Goal: Task Accomplishment & Management: Use online tool/utility

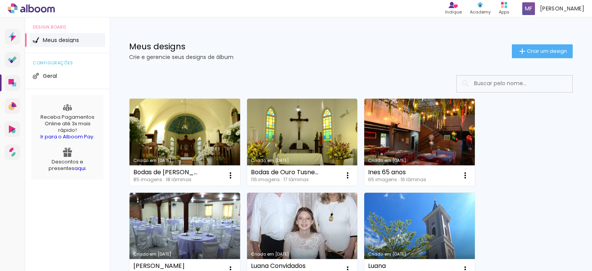
click at [206, 144] on link "Criado em [DATE]" at bounding box center [184, 142] width 111 height 87
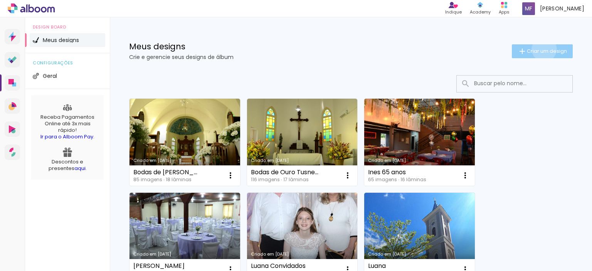
click at [537, 49] on span "Criar um design" at bounding box center [547, 51] width 40 height 5
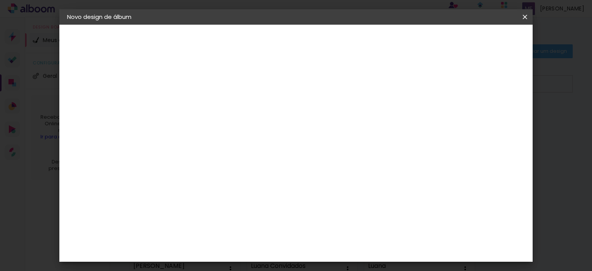
click at [193, 105] on input at bounding box center [193, 103] width 0 height 12
type input "Ana e Odilo"
type paper-input "Ana e Odilo"
click at [193, 104] on input "Ana e Odilo" at bounding box center [193, 103] width 0 height 12
type input "Bodas de Ouro [PERSON_NAME] e [PERSON_NAME]"
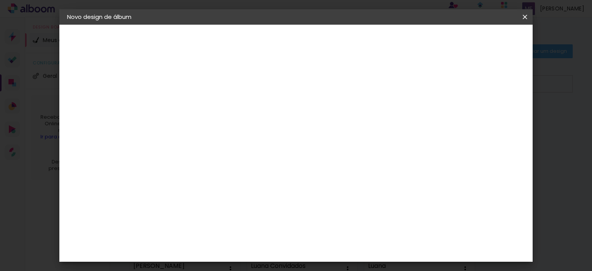
type paper-input "Bodas de Ouro [PERSON_NAME] e [PERSON_NAME]"
click at [272, 39] on paper-button "Avançar" at bounding box center [253, 40] width 38 height 13
click at [246, 220] on paper-item "Image Studio" at bounding box center [212, 230] width 83 height 20
click at [0, 0] on slot "Avançar" at bounding box center [0, 0] width 0 height 0
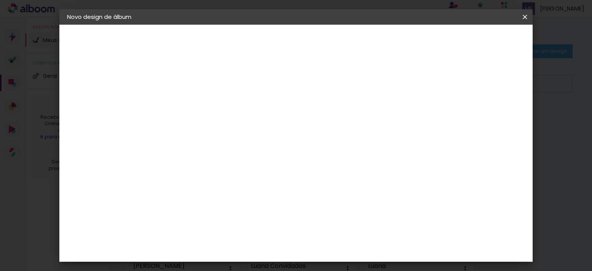
click at [223, 128] on input "text" at bounding box center [208, 134] width 30 height 12
click at [347, 141] on paper-item "Tradicional" at bounding box center [346, 143] width 154 height 15
type input "Tradicional"
click at [273, 212] on span "25 × 25 cm" at bounding box center [259, 222] width 29 height 20
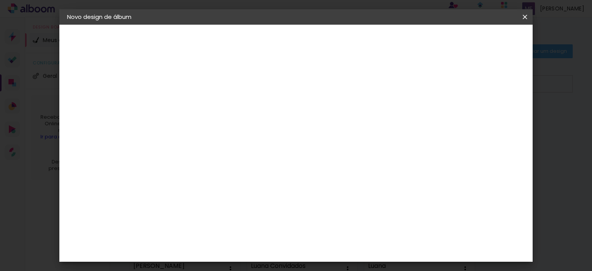
click at [0, 0] on slot "Avançar" at bounding box center [0, 0] width 0 height 0
click at [339, 82] on div at bounding box center [335, 83] width 7 height 7
type paper-checkbox "on"
click at [383, 39] on span "Iniciar design" at bounding box center [365, 40] width 35 height 5
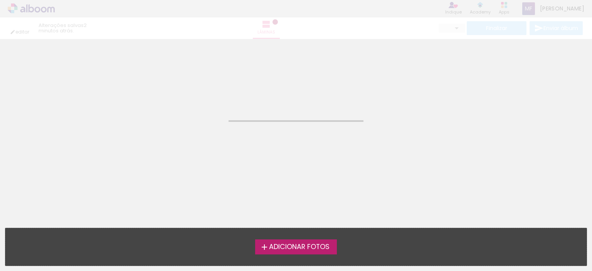
click at [308, 249] on span "Adicionar Fotos" at bounding box center [299, 246] width 60 height 7
click at [0, 0] on input "file" at bounding box center [0, 0] width 0 height 0
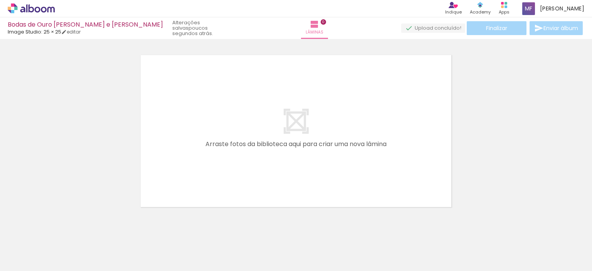
click at [87, 248] on div at bounding box center [77, 244] width 38 height 27
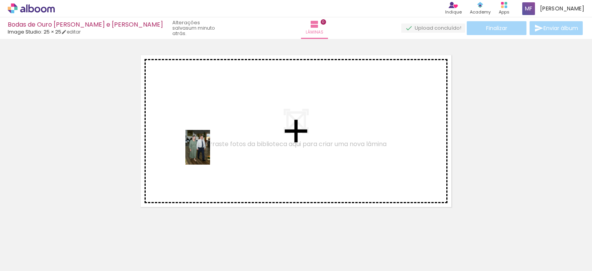
drag, startPoint x: 230, startPoint y: 250, endPoint x: 281, endPoint y: 254, distance: 50.6
click at [208, 153] on quentale-workspace at bounding box center [296, 135] width 592 height 271
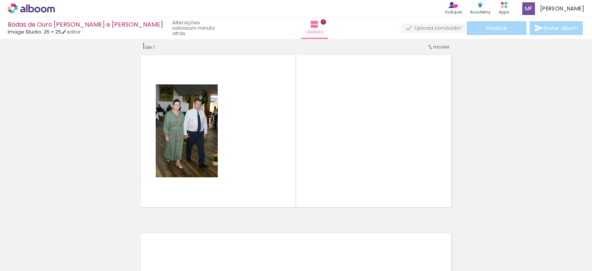
scroll to position [10, 0]
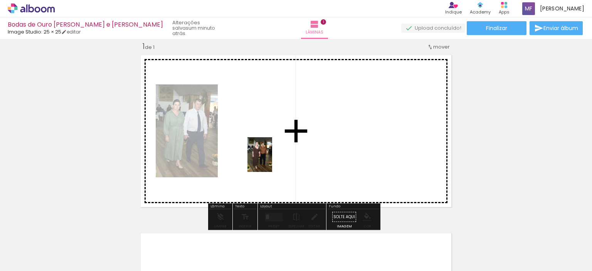
drag, startPoint x: 281, startPoint y: 254, endPoint x: 279, endPoint y: 181, distance: 73.2
click at [270, 152] on quentale-workspace at bounding box center [296, 135] width 592 height 271
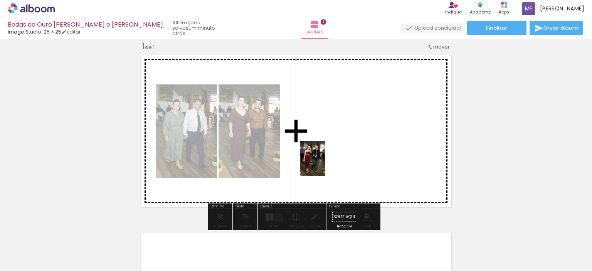
drag, startPoint x: 331, startPoint y: 251, endPoint x: 359, endPoint y: 222, distance: 39.8
click at [323, 147] on quentale-workspace at bounding box center [296, 135] width 592 height 271
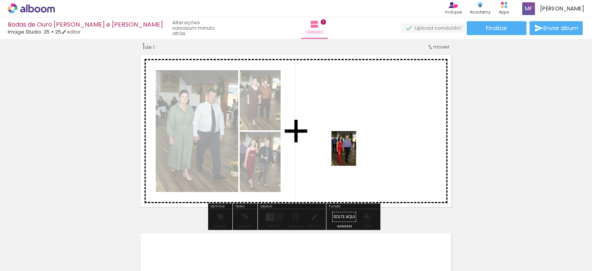
drag, startPoint x: 370, startPoint y: 252, endPoint x: 352, endPoint y: 140, distance: 112.8
click at [352, 140] on quentale-workspace at bounding box center [296, 135] width 592 height 271
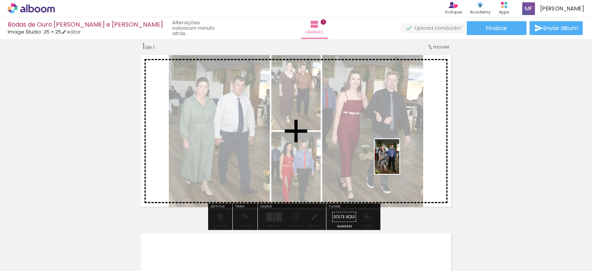
drag, startPoint x: 413, startPoint y: 247, endPoint x: 398, endPoint y: 162, distance: 86.1
click at [398, 162] on quentale-workspace at bounding box center [296, 135] width 592 height 271
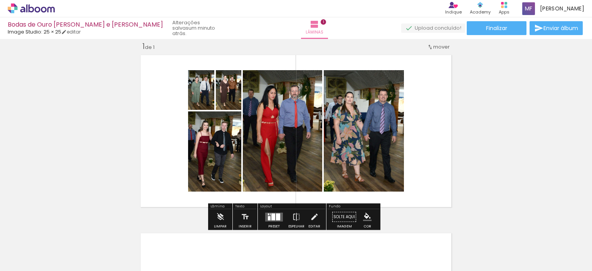
scroll to position [0, 1621]
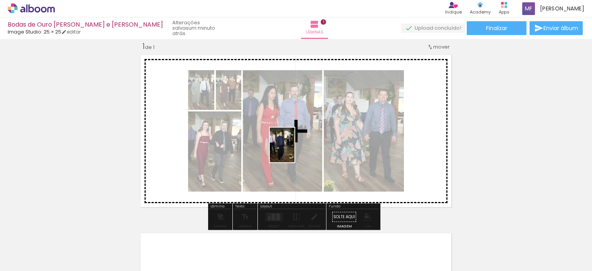
drag, startPoint x: 280, startPoint y: 253, endPoint x: 293, endPoint y: 151, distance: 102.8
click at [293, 151] on quentale-workspace at bounding box center [296, 135] width 592 height 271
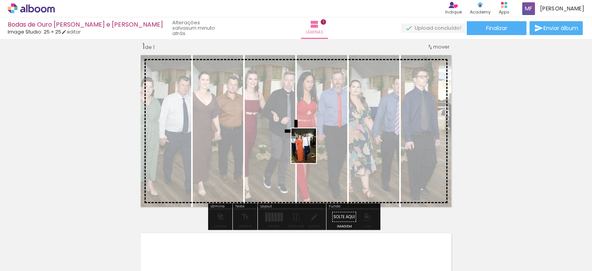
drag, startPoint x: 319, startPoint y: 254, endPoint x: 354, endPoint y: 221, distance: 48.2
click at [314, 146] on quentale-workspace at bounding box center [296, 135] width 592 height 271
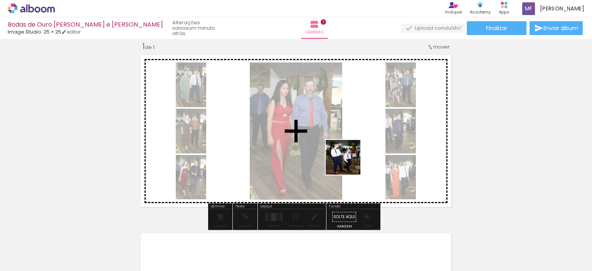
drag, startPoint x: 356, startPoint y: 243, endPoint x: 397, endPoint y: 222, distance: 45.8
click at [348, 143] on quentale-workspace at bounding box center [296, 135] width 592 height 271
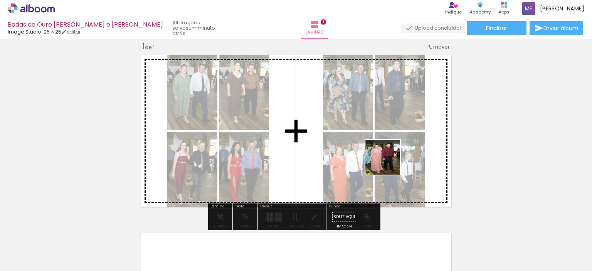
drag, startPoint x: 412, startPoint y: 247, endPoint x: 446, endPoint y: 241, distance: 35.1
click at [382, 143] on quentale-workspace at bounding box center [296, 135] width 592 height 271
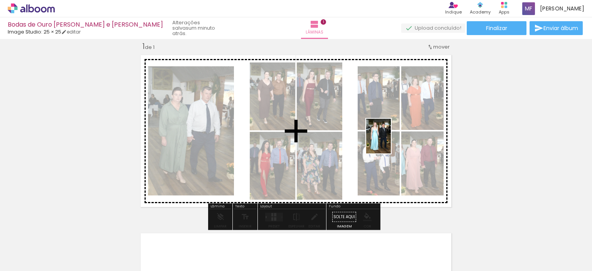
drag, startPoint x: 449, startPoint y: 249, endPoint x: 389, endPoint y: 141, distance: 122.9
click at [389, 141] on quentale-workspace at bounding box center [296, 135] width 592 height 271
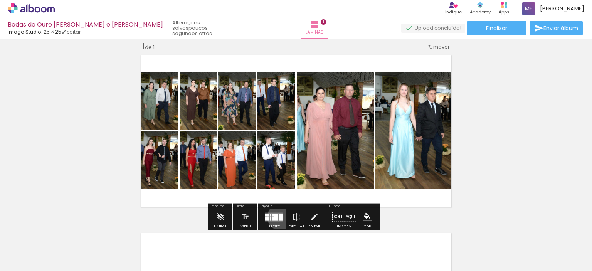
click at [279, 216] on div at bounding box center [281, 216] width 4 height 7
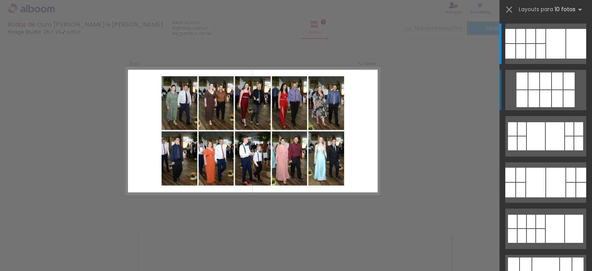
click at [542, 89] on div at bounding box center [545, 80] width 11 height 17
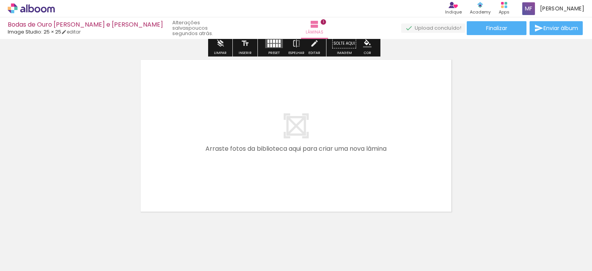
scroll to position [202, 0]
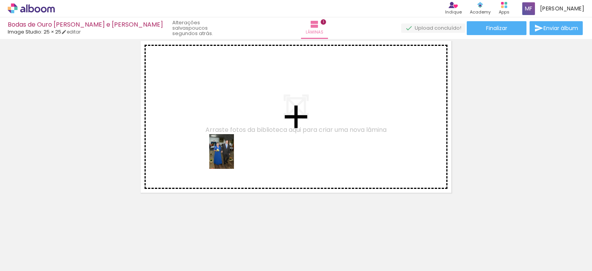
drag, startPoint x: 481, startPoint y: 244, endPoint x: 232, endPoint y: 157, distance: 263.3
click at [232, 157] on quentale-workspace at bounding box center [296, 135] width 592 height 271
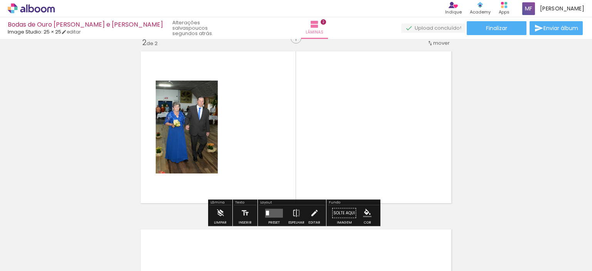
scroll to position [188, 0]
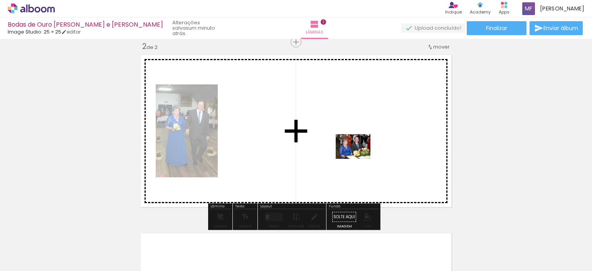
drag, startPoint x: 522, startPoint y: 248, endPoint x: 359, endPoint y: 157, distance: 186.6
click at [359, 157] on quentale-workspace at bounding box center [296, 135] width 592 height 271
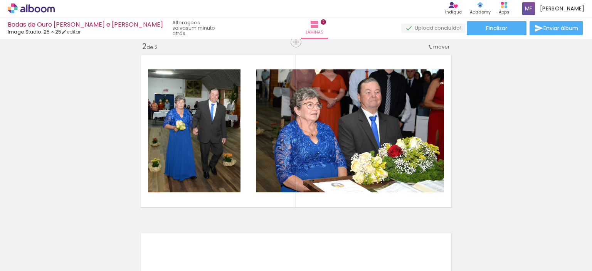
scroll to position [0, 2018]
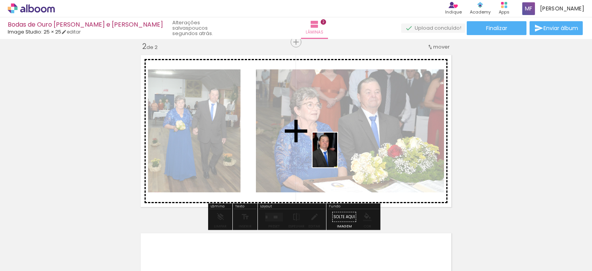
drag, startPoint x: 180, startPoint y: 255, endPoint x: 336, endPoint y: 156, distance: 184.5
click at [336, 156] on quentale-workspace at bounding box center [296, 135] width 592 height 271
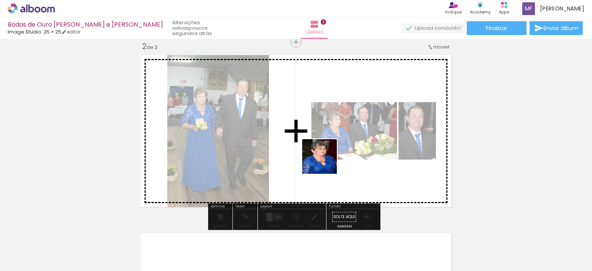
drag, startPoint x: 226, startPoint y: 248, endPoint x: 272, endPoint y: 240, distance: 47.2
click at [332, 153] on quentale-workspace at bounding box center [296, 135] width 592 height 271
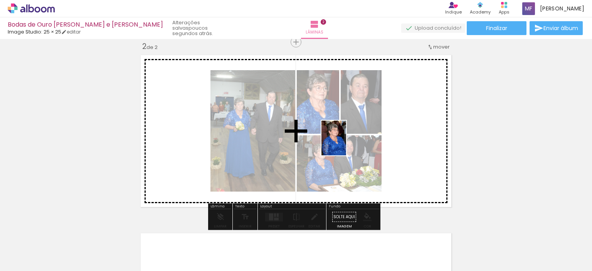
drag, startPoint x: 272, startPoint y: 241, endPoint x: 344, endPoint y: 144, distance: 121.6
click at [344, 144] on quentale-workspace at bounding box center [296, 135] width 592 height 271
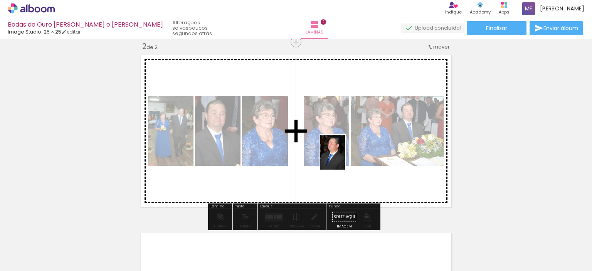
drag, startPoint x: 303, startPoint y: 249, endPoint x: 343, endPoint y: 158, distance: 99.9
click at [343, 158] on quentale-workspace at bounding box center [296, 135] width 592 height 271
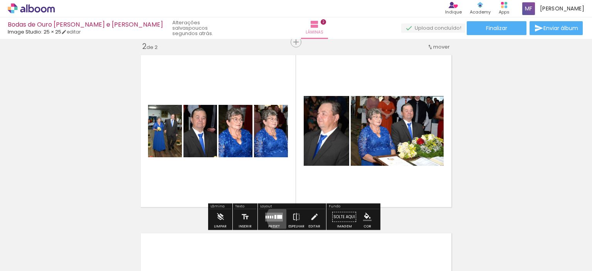
click at [279, 217] on div at bounding box center [279, 217] width 5 height 4
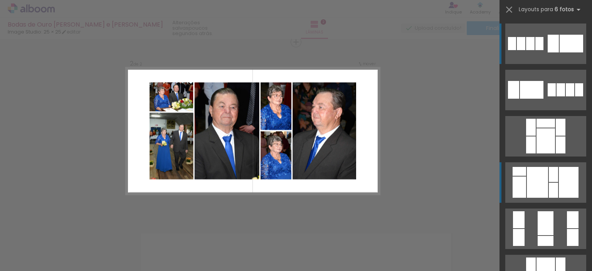
click at [553, 190] on div at bounding box center [553, 190] width 9 height 15
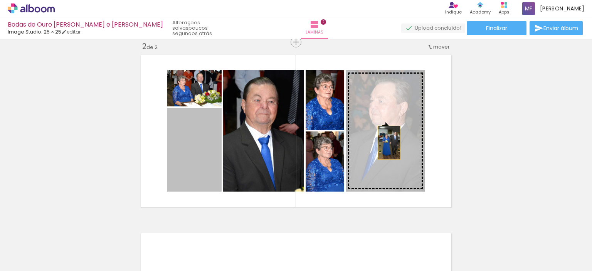
drag, startPoint x: 186, startPoint y: 146, endPoint x: 386, endPoint y: 143, distance: 199.6
click at [0, 0] on slot at bounding box center [0, 0] width 0 height 0
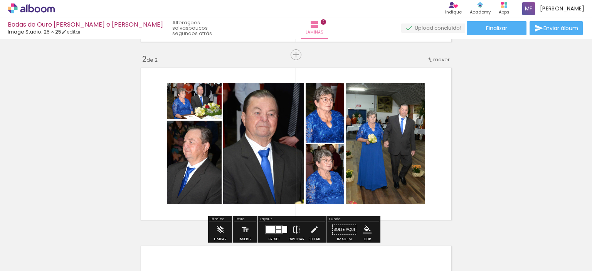
scroll to position [188, 0]
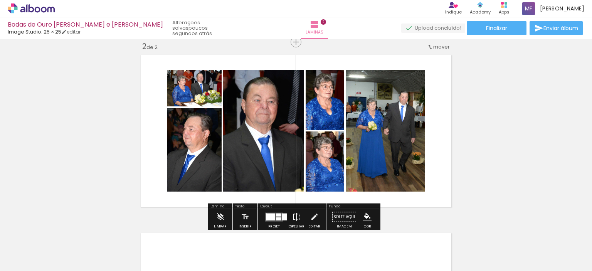
click at [295, 215] on iron-icon at bounding box center [296, 216] width 8 height 15
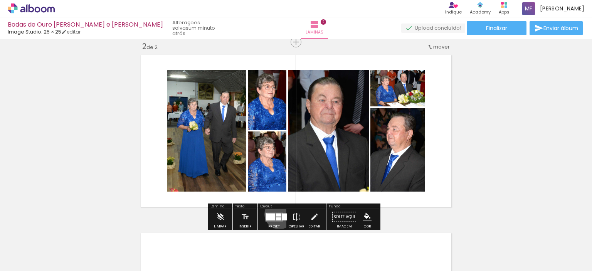
click at [277, 214] on div at bounding box center [278, 214] width 5 height 3
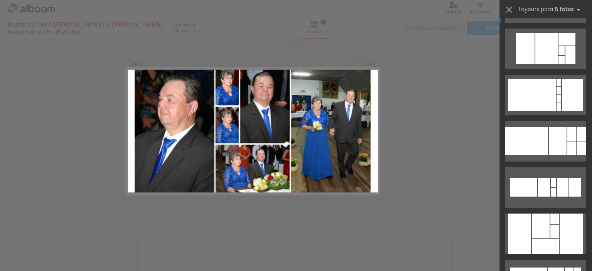
scroll to position [485, 0]
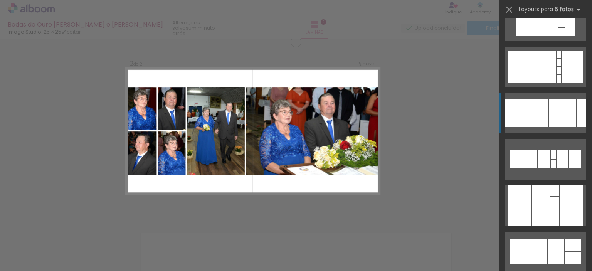
click at [567, 117] on div at bounding box center [571, 119] width 8 height 13
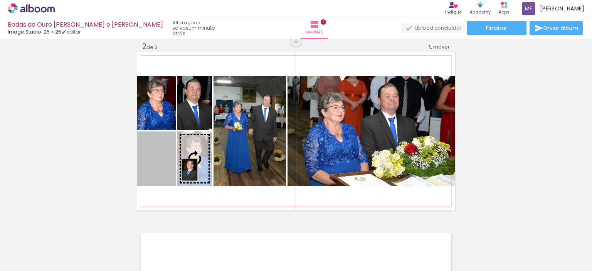
drag, startPoint x: 163, startPoint y: 167, endPoint x: 186, endPoint y: 169, distance: 24.0
click at [0, 0] on slot at bounding box center [0, 0] width 0 height 0
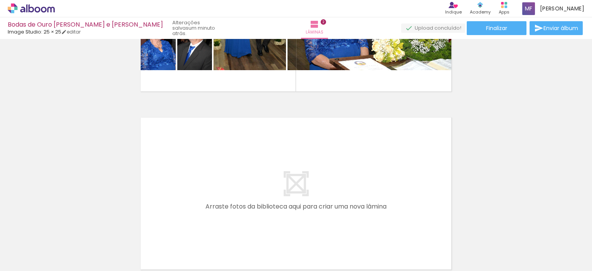
scroll to position [342, 0]
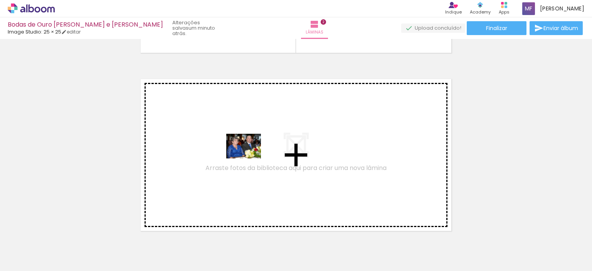
drag, startPoint x: 349, startPoint y: 248, endPoint x: 249, endPoint y: 157, distance: 135.2
click at [249, 157] on quentale-workspace at bounding box center [296, 135] width 592 height 271
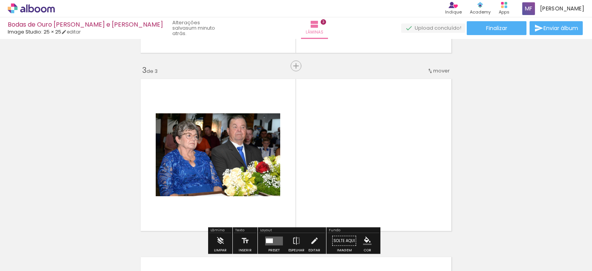
scroll to position [366, 0]
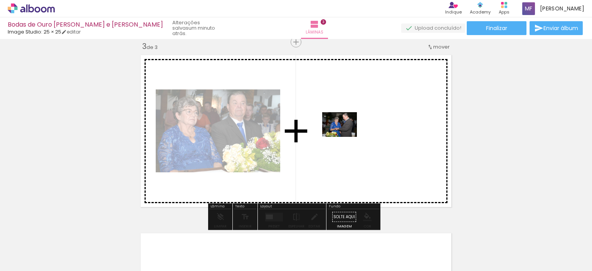
drag, startPoint x: 387, startPoint y: 244, endPoint x: 345, endPoint y: 135, distance: 116.5
click at [345, 135] on quentale-workspace at bounding box center [296, 135] width 592 height 271
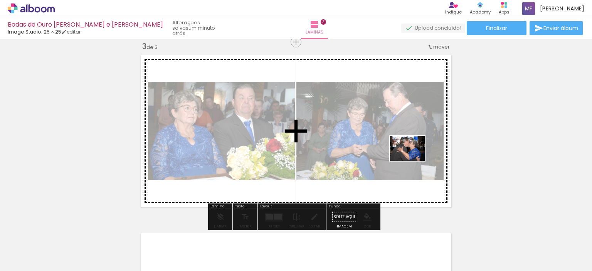
drag, startPoint x: 432, startPoint y: 247, endPoint x: 413, endPoint y: 159, distance: 89.8
click at [413, 159] on quentale-workspace at bounding box center [296, 135] width 592 height 271
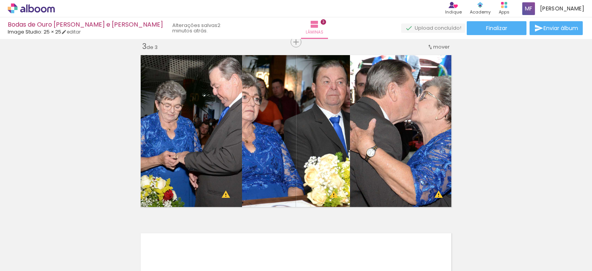
scroll to position [0, 2232]
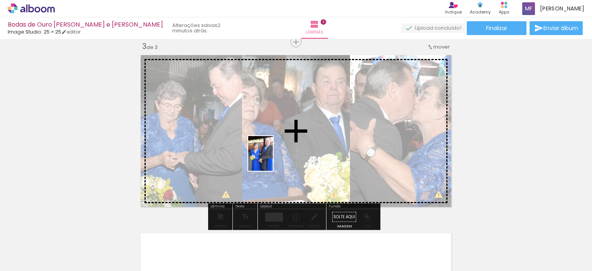
drag, startPoint x: 265, startPoint y: 248, endPoint x: 271, endPoint y: 159, distance: 89.2
click at [271, 159] on quentale-workspace at bounding box center [296, 135] width 592 height 271
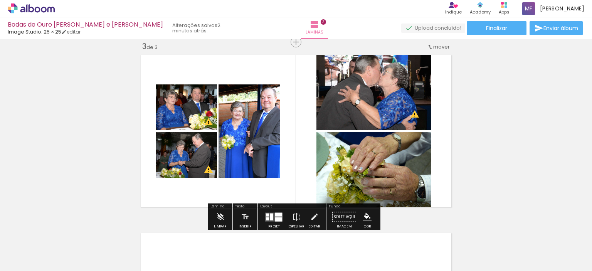
scroll to position [0, 2232]
click at [276, 217] on div at bounding box center [278, 219] width 7 height 4
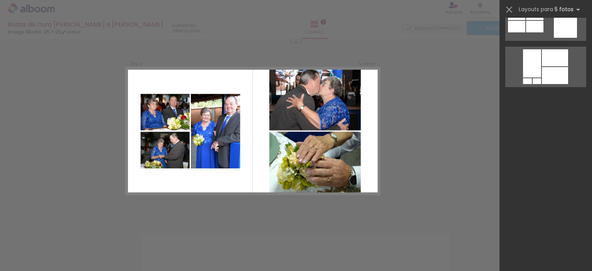
scroll to position [0, 0]
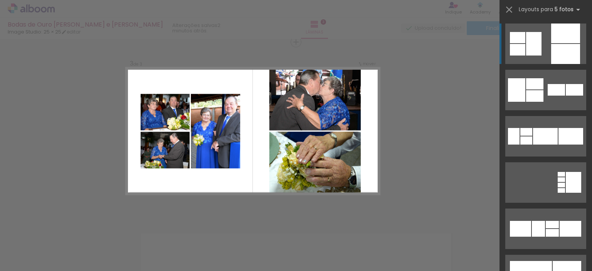
click at [564, 41] on div at bounding box center [565, 33] width 29 height 20
click at [544, 44] on quentale-layouter at bounding box center [545, 43] width 81 height 40
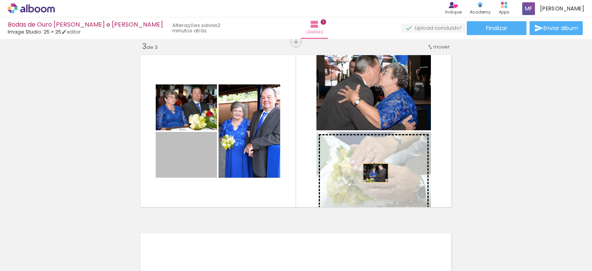
drag, startPoint x: 197, startPoint y: 164, endPoint x: 372, endPoint y: 173, distance: 175.5
click at [0, 0] on slot at bounding box center [0, 0] width 0 height 0
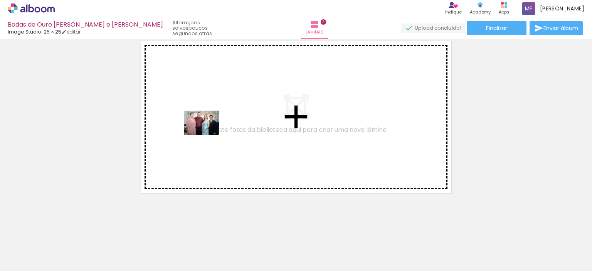
drag, startPoint x: 88, startPoint y: 251, endPoint x: 208, endPoint y: 133, distance: 168.3
click at [208, 133] on quentale-workspace at bounding box center [296, 135] width 592 height 271
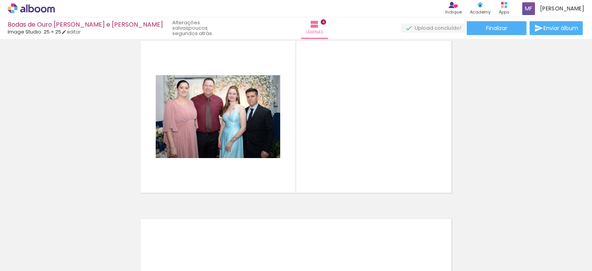
scroll to position [544, 0]
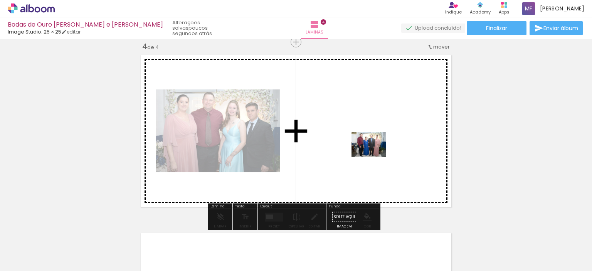
drag, startPoint x: 129, startPoint y: 244, endPoint x: 374, endPoint y: 155, distance: 260.6
click at [374, 155] on quentale-workspace at bounding box center [296, 135] width 592 height 271
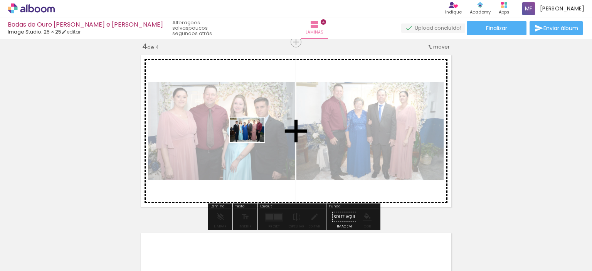
drag, startPoint x: 177, startPoint y: 249, endPoint x: 253, endPoint y: 141, distance: 132.0
click at [253, 141] on quentale-workspace at bounding box center [296, 135] width 592 height 271
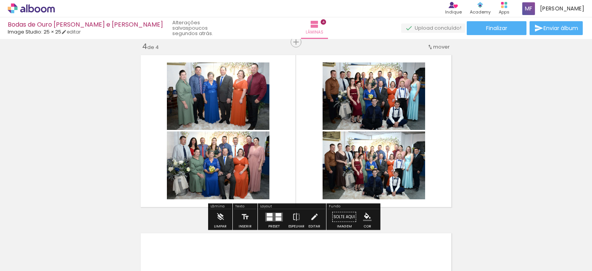
scroll to position [0, 811]
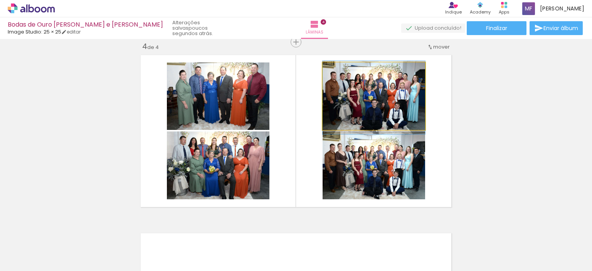
drag, startPoint x: 386, startPoint y: 96, endPoint x: 373, endPoint y: 97, distance: 12.8
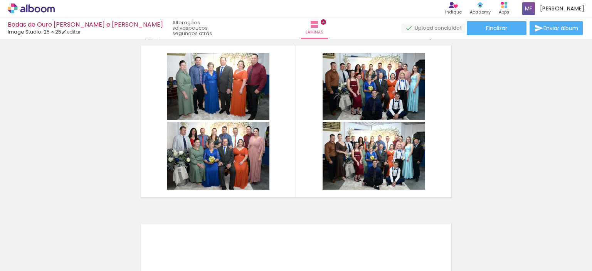
scroll to position [543, 0]
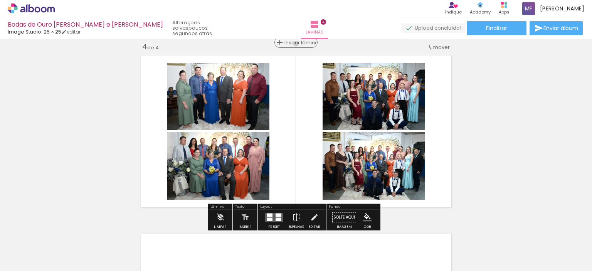
click at [293, 44] on span "Inserir lâmina" at bounding box center [299, 42] width 30 height 5
